Goal: Task Accomplishment & Management: Use online tool/utility

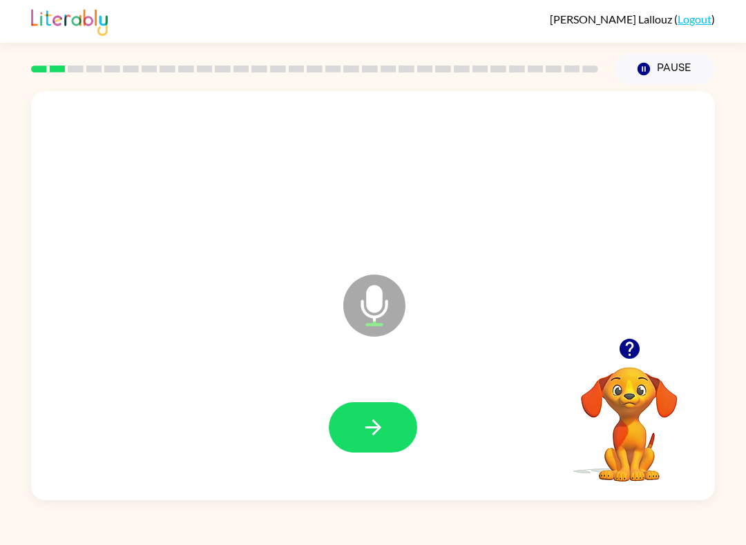
click at [381, 419] on icon "button" at bounding box center [373, 428] width 24 height 24
click at [381, 427] on icon "button" at bounding box center [373, 428] width 24 height 24
click at [346, 433] on button "button" at bounding box center [373, 428] width 88 height 50
click at [376, 425] on icon "button" at bounding box center [373, 428] width 16 height 16
click at [357, 428] on button "button" at bounding box center [373, 428] width 88 height 50
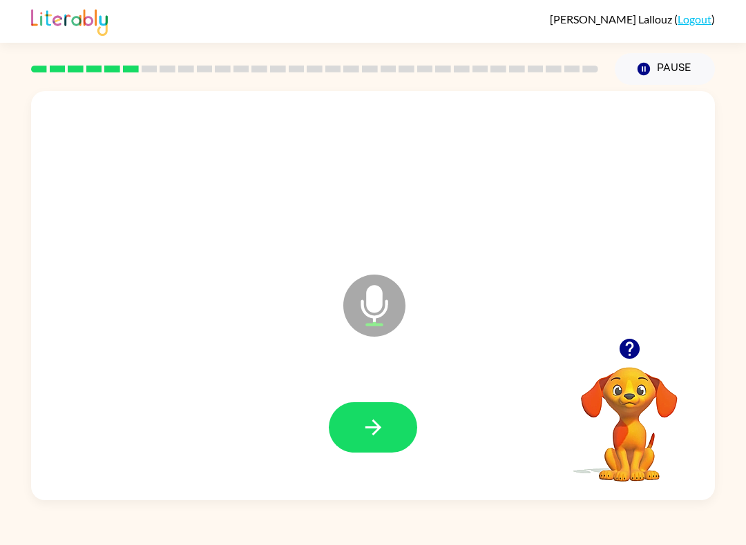
click at [366, 435] on icon "button" at bounding box center [373, 428] width 24 height 24
click at [367, 427] on icon "button" at bounding box center [373, 428] width 24 height 24
click at [373, 430] on icon "button" at bounding box center [373, 428] width 24 height 24
click at [359, 440] on button "button" at bounding box center [373, 428] width 88 height 50
click at [361, 432] on icon "button" at bounding box center [373, 428] width 24 height 24
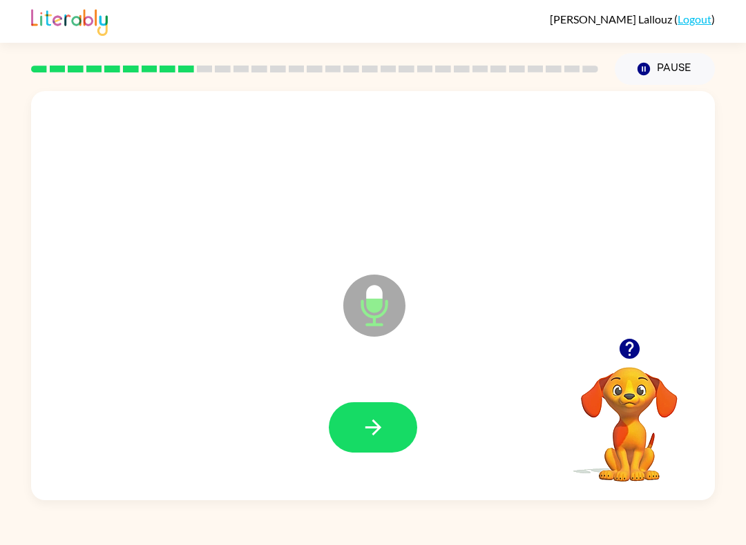
click at [366, 425] on icon "button" at bounding box center [373, 428] width 24 height 24
click at [363, 418] on icon "button" at bounding box center [373, 428] width 24 height 24
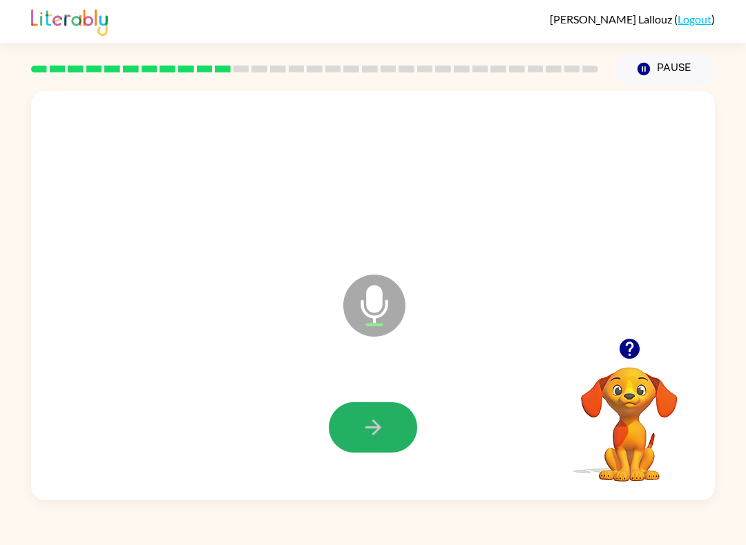
click at [369, 409] on button "button" at bounding box center [373, 428] width 88 height 50
click at [383, 423] on icon "button" at bounding box center [373, 428] width 24 height 24
click at [376, 416] on button "button" at bounding box center [373, 428] width 88 height 50
click at [362, 416] on icon "button" at bounding box center [373, 428] width 24 height 24
click at [379, 425] on icon "button" at bounding box center [373, 428] width 24 height 24
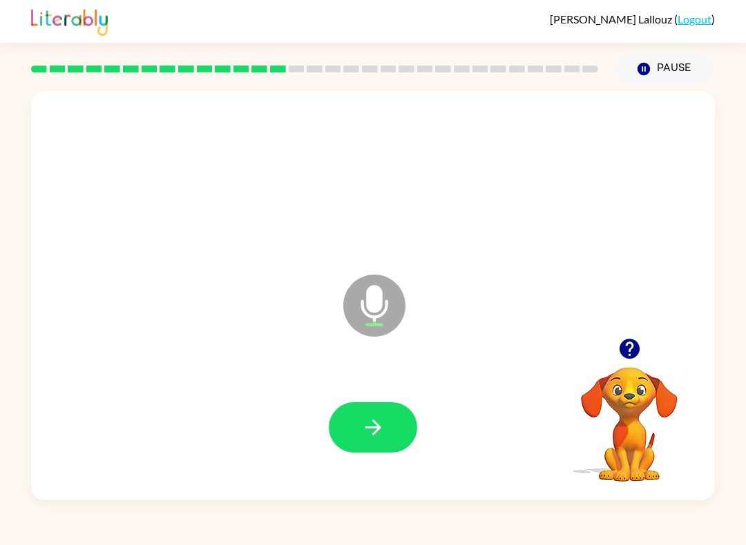
click at [386, 429] on button "button" at bounding box center [373, 428] width 88 height 50
click at [380, 409] on button "button" at bounding box center [373, 428] width 88 height 50
click at [357, 437] on button "button" at bounding box center [373, 428] width 88 height 50
click at [364, 426] on icon "button" at bounding box center [373, 428] width 24 height 24
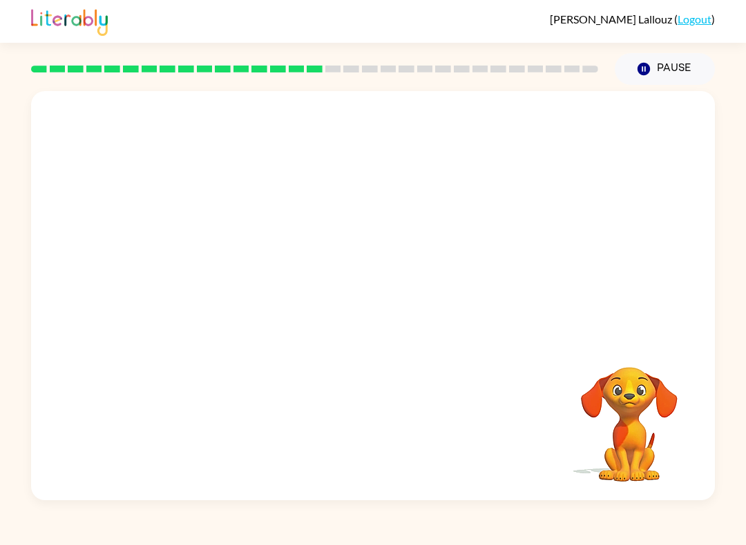
click at [304, 237] on div at bounding box center [373, 295] width 684 height 409
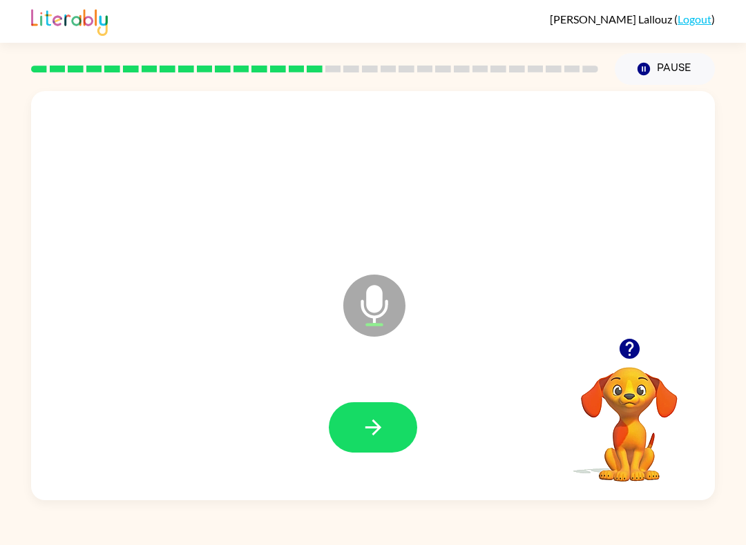
click at [374, 429] on icon "button" at bounding box center [373, 428] width 24 height 24
click at [389, 423] on button "button" at bounding box center [373, 428] width 88 height 50
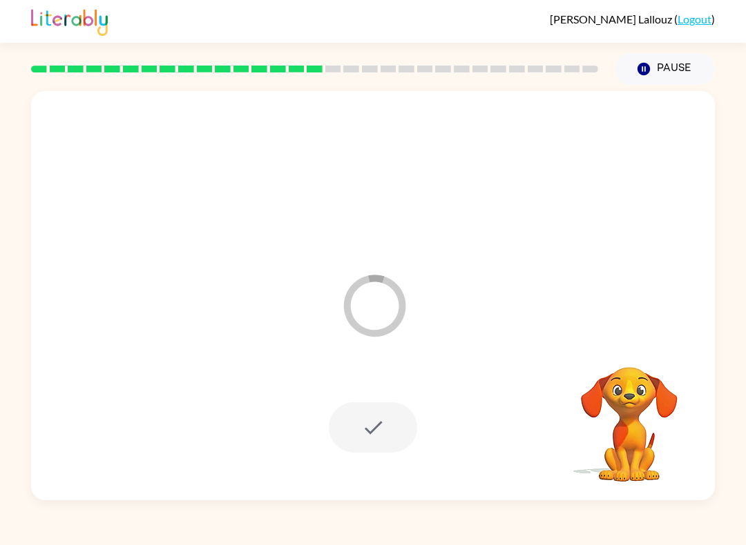
click at [391, 416] on div at bounding box center [373, 428] width 88 height 50
click at [365, 436] on div at bounding box center [373, 428] width 88 height 50
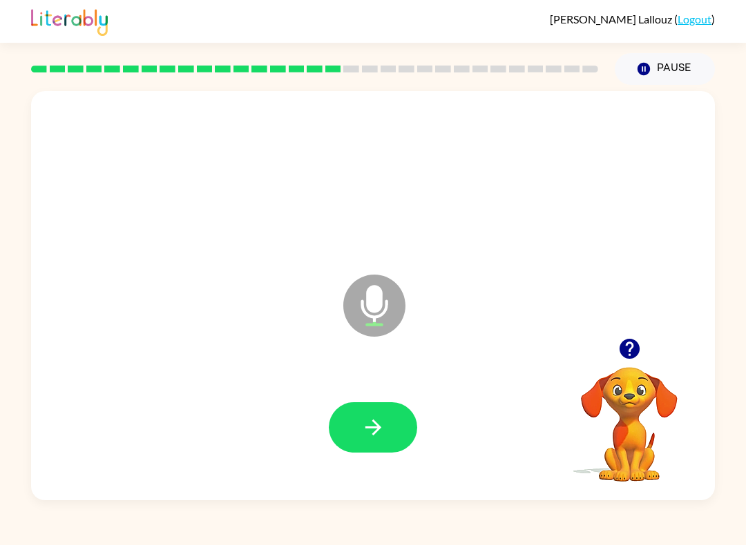
click at [380, 412] on button "button" at bounding box center [373, 428] width 88 height 50
click at [356, 435] on button "button" at bounding box center [373, 428] width 88 height 50
click at [395, 420] on button "button" at bounding box center [373, 428] width 88 height 50
click at [371, 432] on icon "button" at bounding box center [373, 428] width 24 height 24
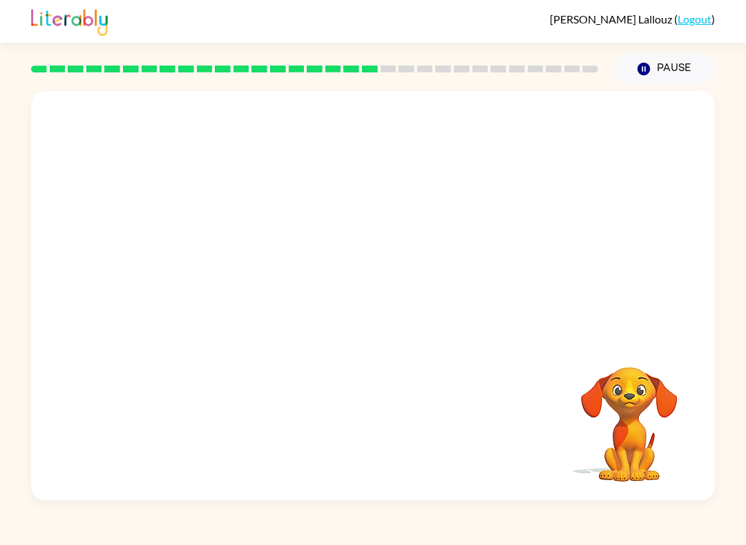
click at [209, 104] on div at bounding box center [373, 214] width 684 height 247
click at [496, 318] on div at bounding box center [373, 295] width 684 height 409
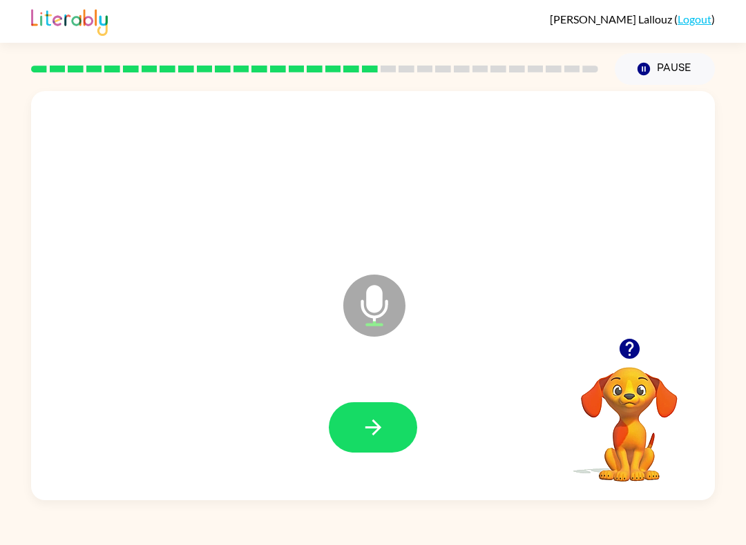
click at [389, 416] on button "button" at bounding box center [373, 428] width 88 height 50
click at [376, 436] on icon "button" at bounding box center [373, 428] width 24 height 24
click at [365, 428] on icon "button" at bounding box center [373, 428] width 24 height 24
click at [348, 428] on button "button" at bounding box center [373, 428] width 88 height 50
click at [386, 410] on button "button" at bounding box center [373, 428] width 88 height 50
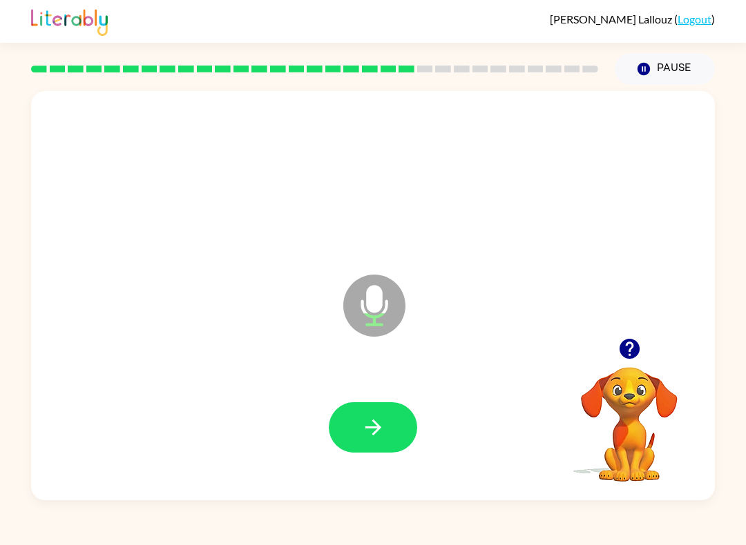
click at [389, 421] on button "button" at bounding box center [373, 428] width 88 height 50
click at [389, 439] on button "button" at bounding box center [373, 428] width 88 height 50
click at [363, 428] on icon "button" at bounding box center [373, 428] width 24 height 24
click at [375, 435] on icon "button" at bounding box center [373, 428] width 24 height 24
click at [365, 441] on button "button" at bounding box center [373, 428] width 88 height 50
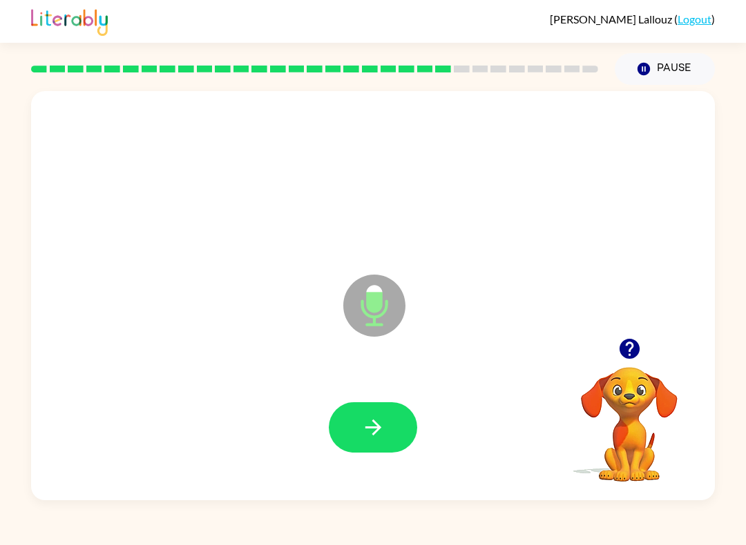
click at [381, 421] on icon "button" at bounding box center [373, 428] width 24 height 24
click at [379, 411] on button "button" at bounding box center [373, 428] width 88 height 50
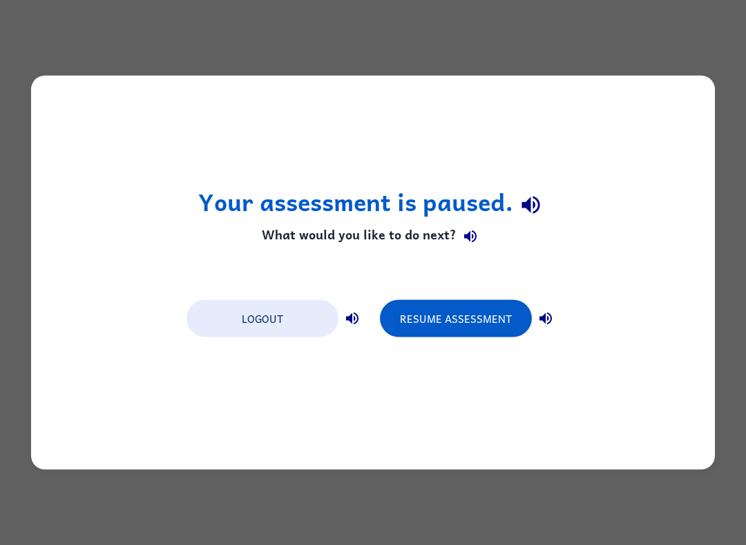
click at [264, 304] on button "Logout" at bounding box center [262, 318] width 152 height 37
